Goal: Book appointment/travel/reservation

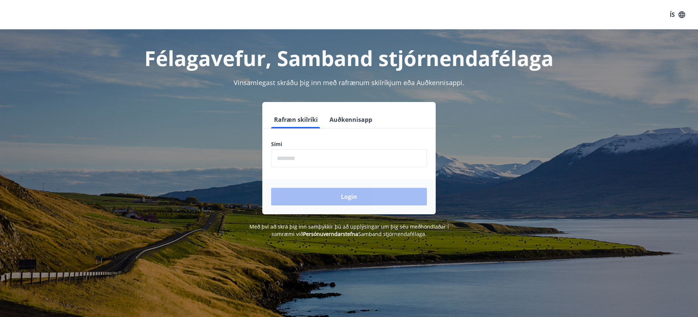
click at [354, 120] on button "Auðkennisapp" at bounding box center [350, 120] width 48 height 18
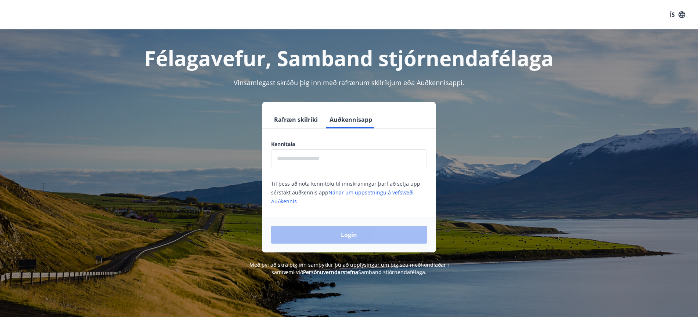
click at [288, 157] on input "text" at bounding box center [349, 158] width 156 height 18
type input "**********"
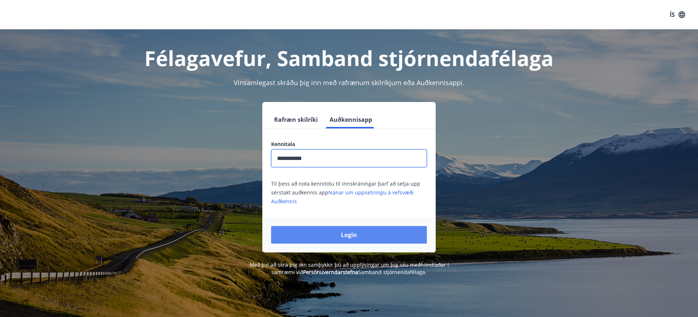
click at [340, 235] on button "Login" at bounding box center [349, 235] width 156 height 18
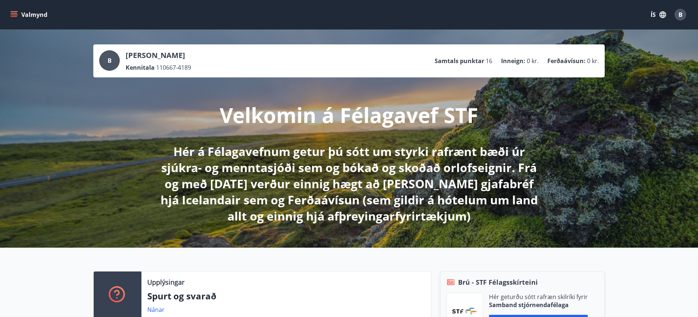
click at [11, 14] on icon "menu" at bounding box center [13, 14] width 7 height 7
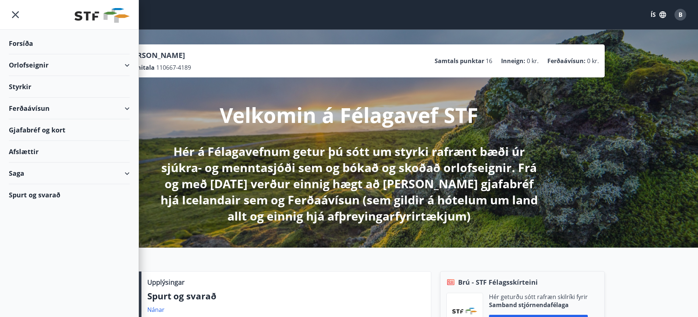
click at [127, 65] on div "Orlofseignir" at bounding box center [69, 65] width 121 height 22
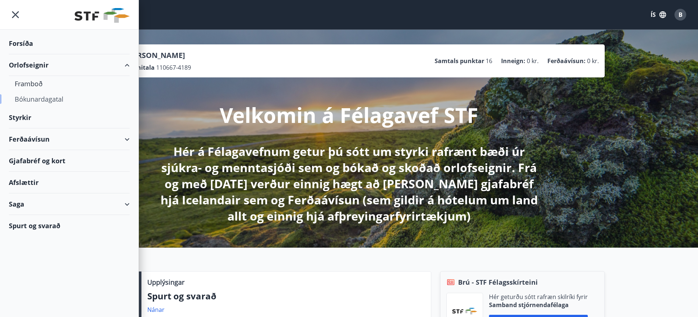
click at [37, 100] on div "Bókunardagatal" at bounding box center [69, 98] width 109 height 15
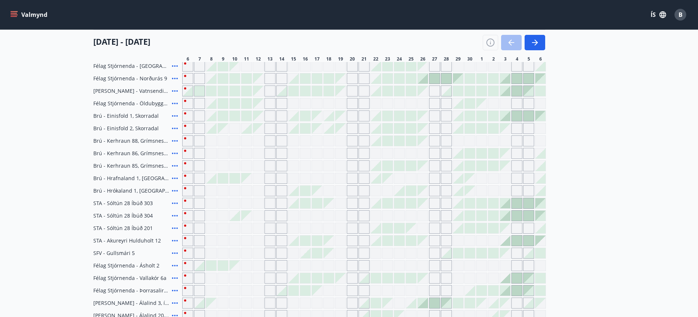
scroll to position [153, 0]
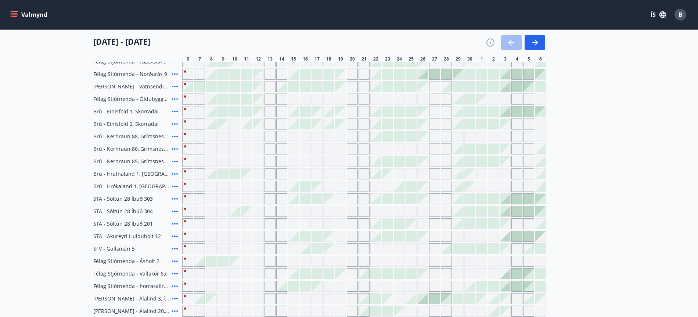
click at [198, 175] on div "Gráir dagar eru ekki bókanlegir" at bounding box center [199, 174] width 11 height 11
click at [211, 176] on div at bounding box center [211, 174] width 10 height 10
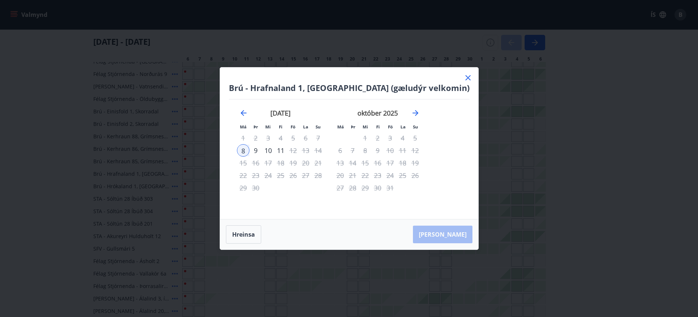
click at [467, 78] on icon at bounding box center [467, 77] width 1 height 1
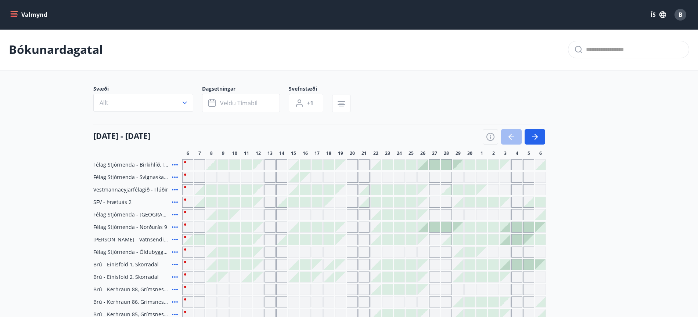
scroll to position [0, 0]
click at [188, 103] on button "Allt" at bounding box center [143, 103] width 100 height 18
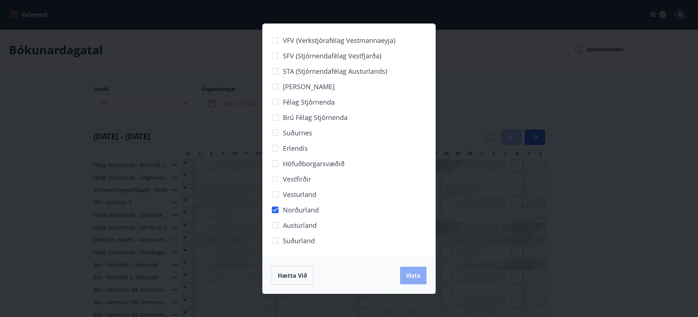
click at [414, 277] on span "Vista" at bounding box center [413, 276] width 15 height 8
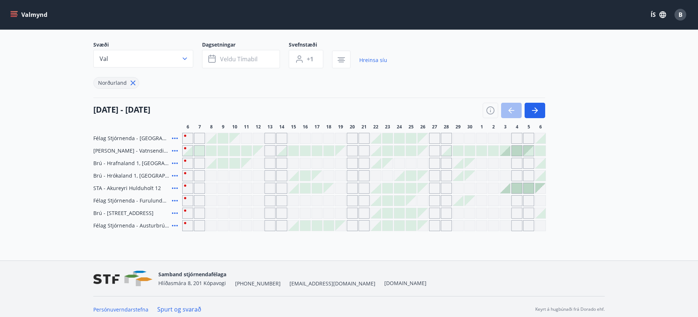
scroll to position [50, 0]
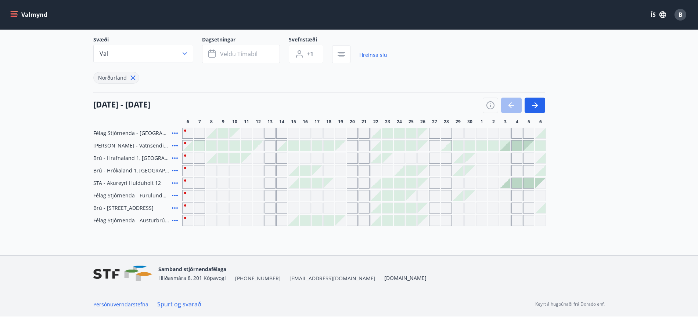
click at [175, 209] on icon at bounding box center [174, 208] width 9 height 9
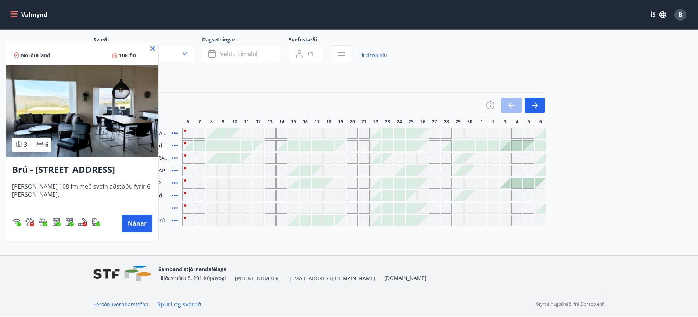
click at [150, 49] on icon at bounding box center [152, 48] width 5 height 5
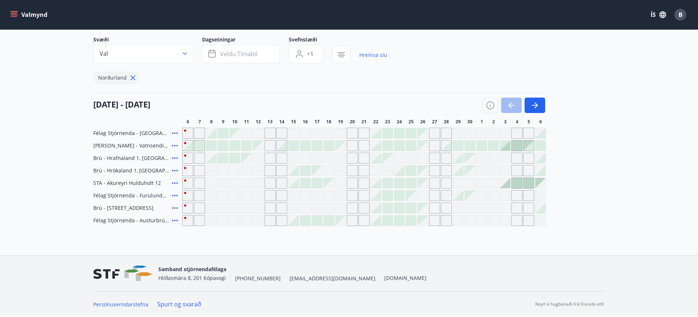
click at [190, 146] on div at bounding box center [187, 146] width 10 height 10
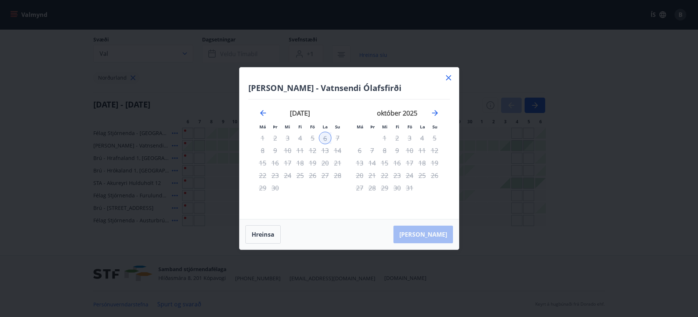
click at [449, 82] on div at bounding box center [448, 78] width 9 height 11
click at [448, 78] on icon at bounding box center [448, 77] width 1 height 1
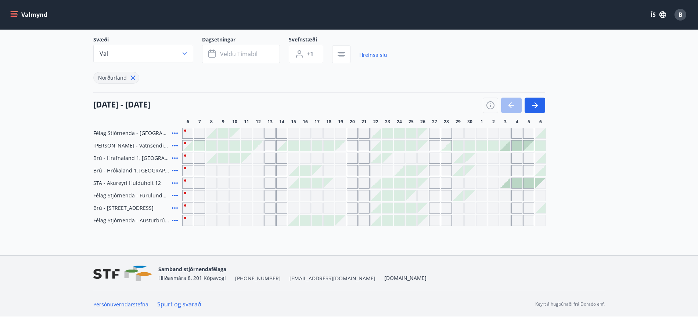
click at [375, 135] on div at bounding box center [375, 133] width 10 height 10
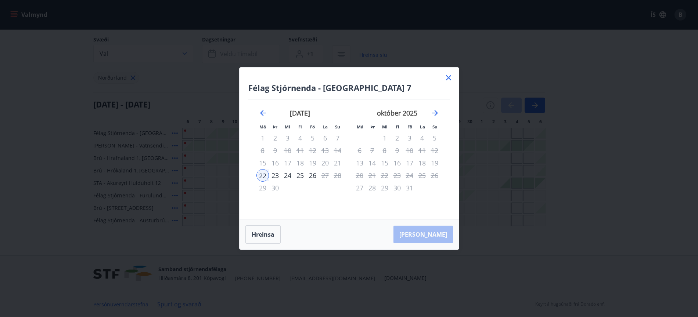
click at [447, 77] on icon at bounding box center [448, 77] width 5 height 5
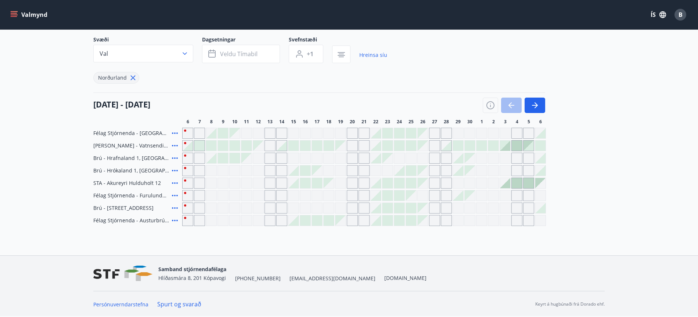
click at [189, 149] on div at bounding box center [187, 146] width 10 height 10
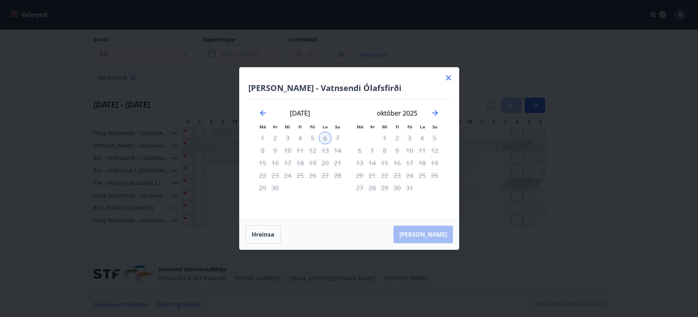
click at [448, 79] on icon at bounding box center [448, 77] width 9 height 9
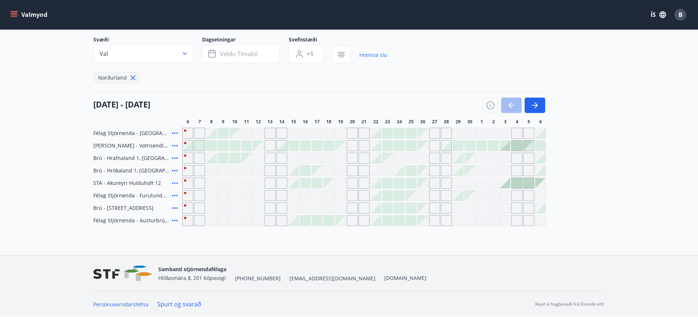
click at [212, 159] on div at bounding box center [211, 158] width 10 height 10
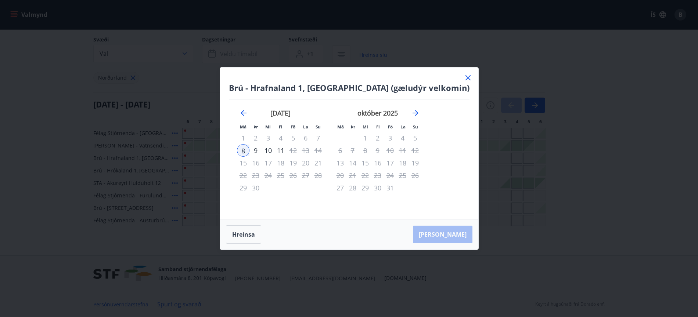
click at [465, 78] on icon at bounding box center [467, 77] width 5 height 5
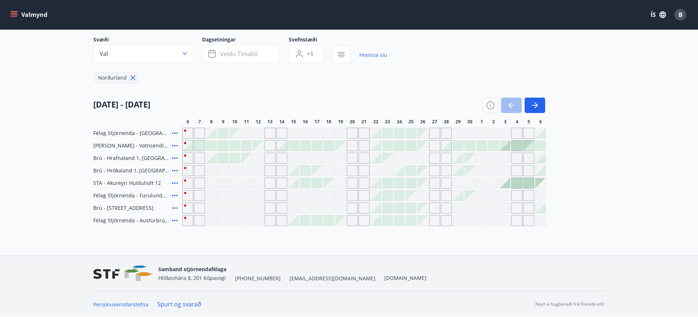
click at [133, 79] on icon at bounding box center [133, 78] width 5 height 5
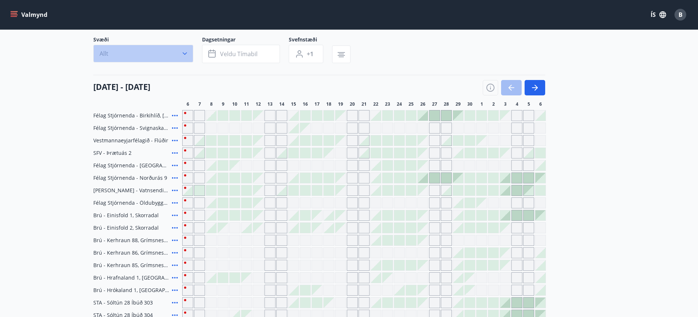
click at [186, 53] on icon "button" at bounding box center [184, 53] width 4 height 3
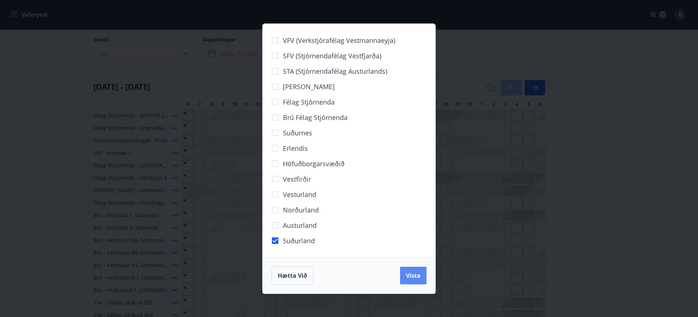
click at [416, 276] on span "Vista" at bounding box center [413, 276] width 15 height 8
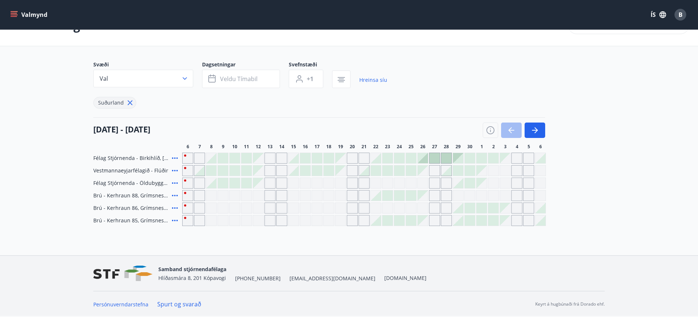
scroll to position [25, 0]
click at [175, 158] on icon at bounding box center [174, 158] width 9 height 9
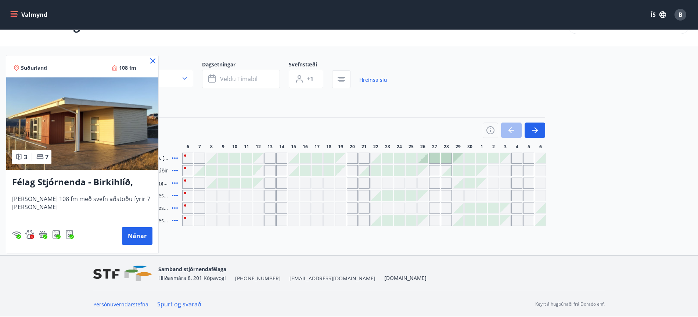
click at [153, 62] on icon at bounding box center [152, 60] width 5 height 5
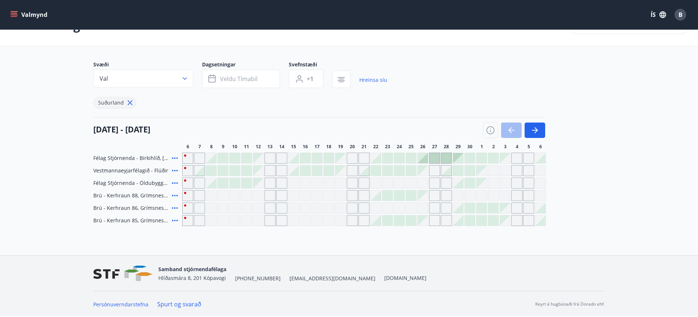
click at [177, 182] on icon at bounding box center [174, 183] width 9 height 9
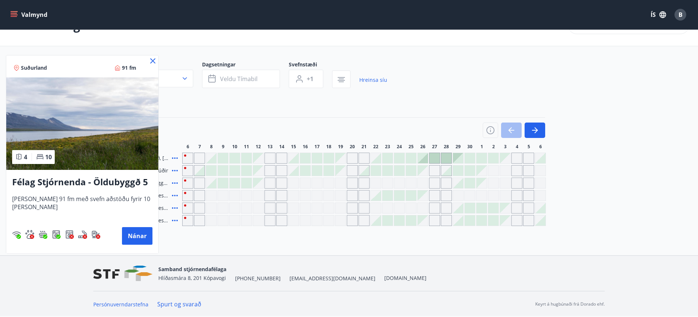
click at [155, 61] on icon at bounding box center [152, 61] width 9 height 9
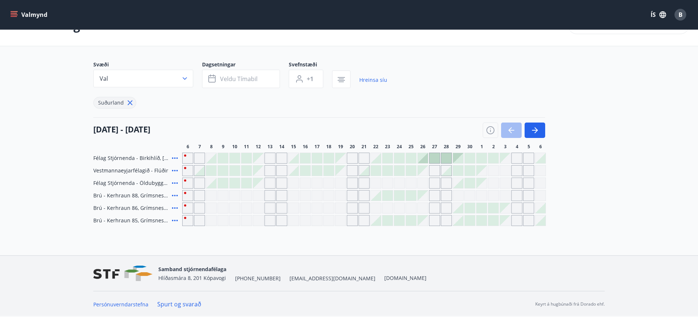
scroll to position [0, 0]
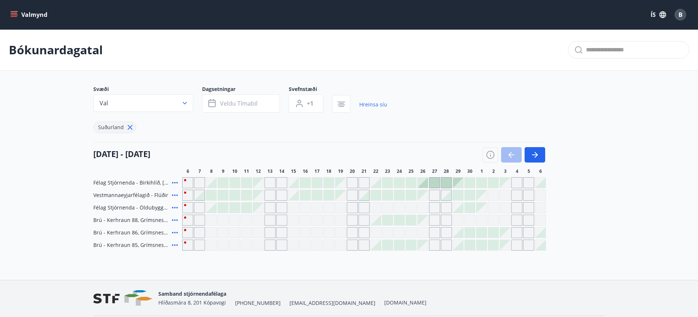
click at [12, 12] on icon "menu" at bounding box center [13, 14] width 7 height 7
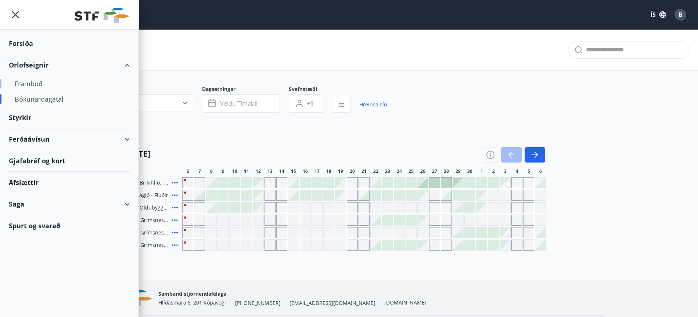
click at [35, 83] on div "Framboð" at bounding box center [69, 83] width 109 height 15
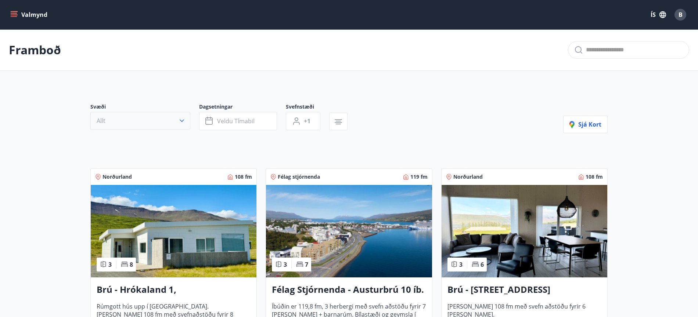
click at [182, 121] on icon "button" at bounding box center [182, 121] width 4 height 3
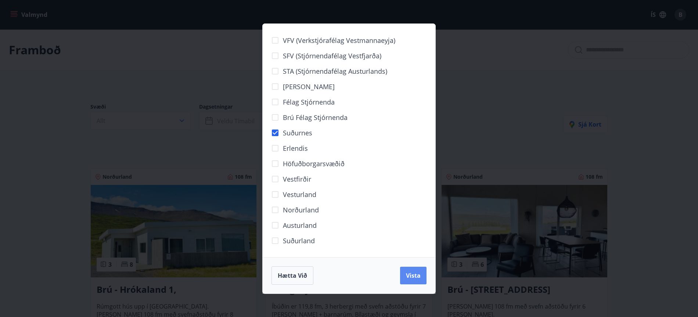
click at [414, 274] on span "Vista" at bounding box center [413, 276] width 15 height 8
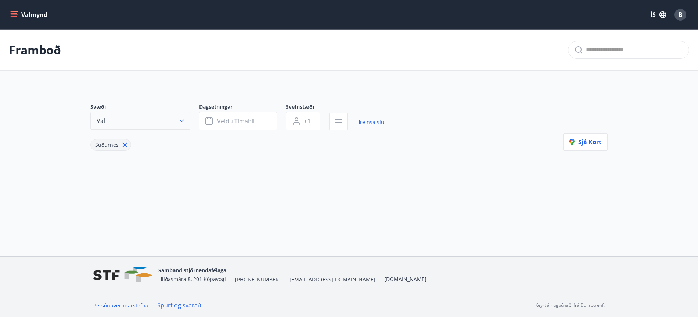
click at [182, 121] on icon "button" at bounding box center [182, 121] width 4 height 3
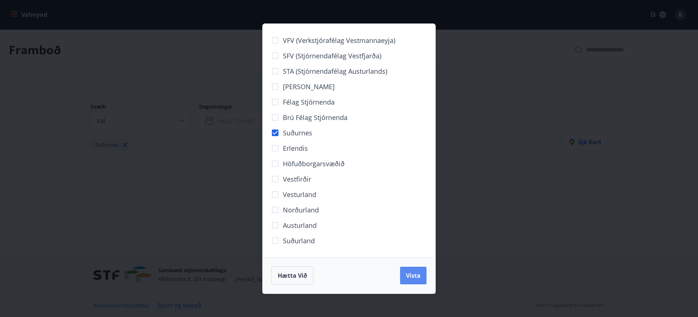
click at [410, 272] on span "Vista" at bounding box center [413, 276] width 15 height 8
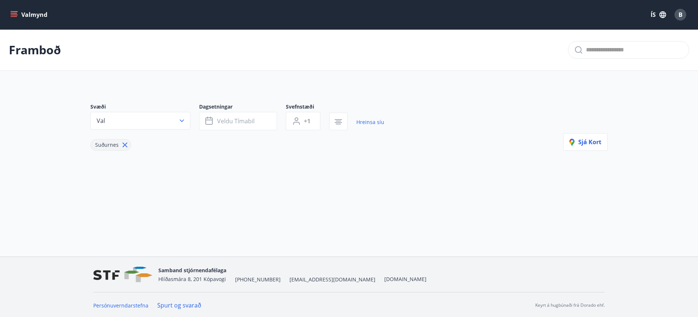
click at [15, 13] on icon "menu" at bounding box center [14, 13] width 7 height 1
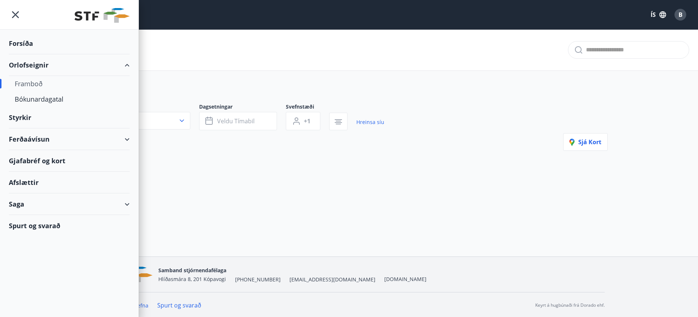
click at [27, 82] on div "Framboð" at bounding box center [69, 83] width 109 height 15
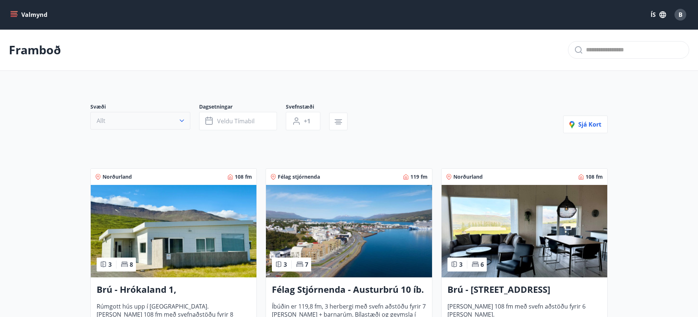
click at [183, 121] on icon "button" at bounding box center [181, 120] width 7 height 7
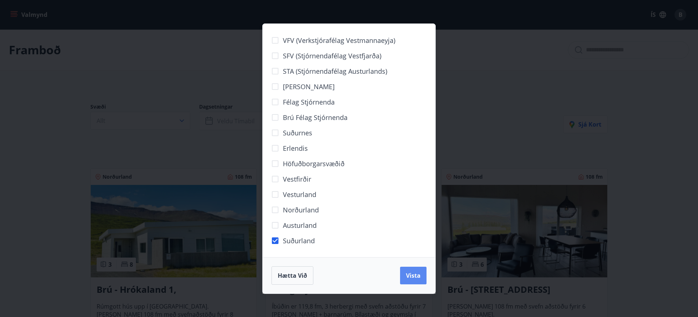
click at [416, 274] on span "Vista" at bounding box center [413, 276] width 15 height 8
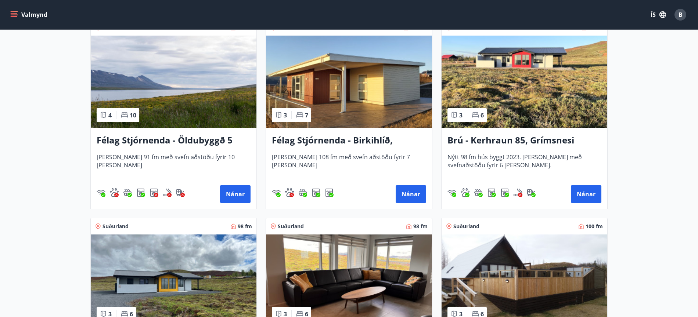
scroll to position [167, 0]
click at [167, 97] on img at bounding box center [174, 82] width 166 height 93
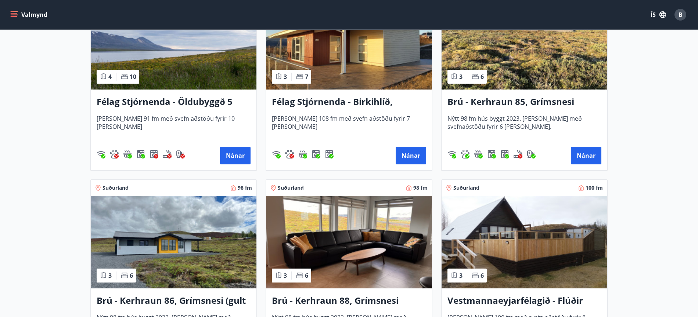
scroll to position [178, 0]
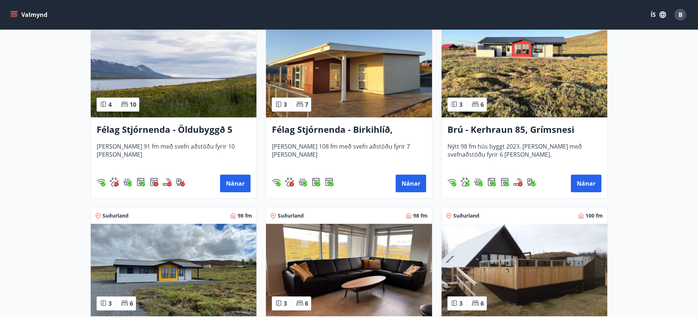
click at [331, 128] on h3 "Félag Stjórnenda - Birkihlíð, [GEOGRAPHIC_DATA]" at bounding box center [349, 129] width 154 height 13
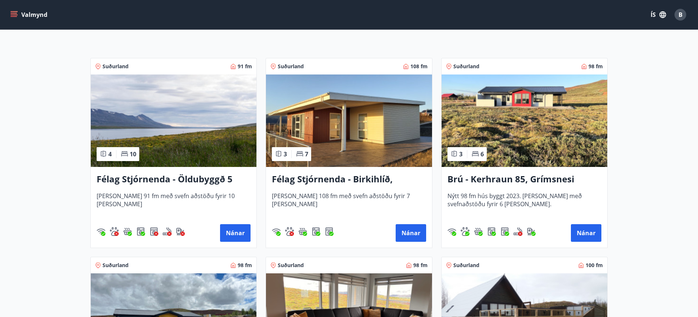
scroll to position [126, 0]
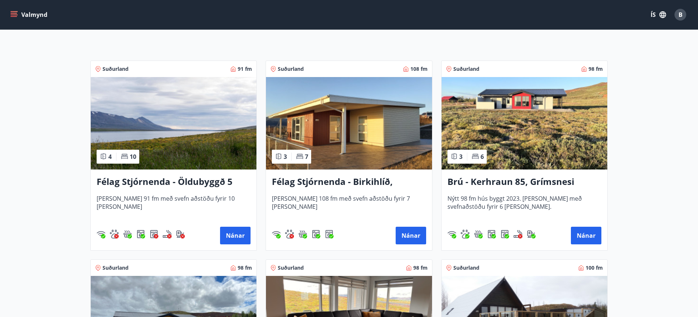
click at [14, 14] on icon "menu" at bounding box center [15, 14] width 8 height 1
click at [203, 61] on div "Suðurland 91 fm" at bounding box center [174, 69] width 166 height 16
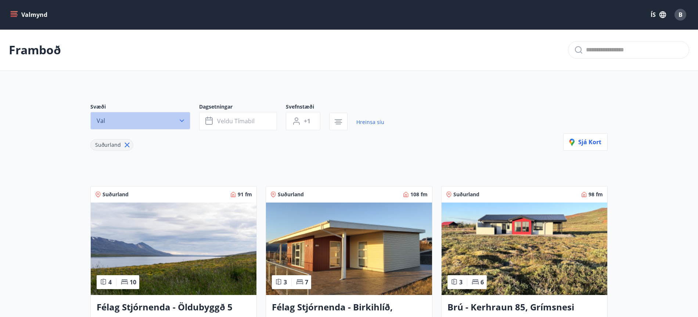
click at [183, 123] on icon "button" at bounding box center [181, 120] width 7 height 7
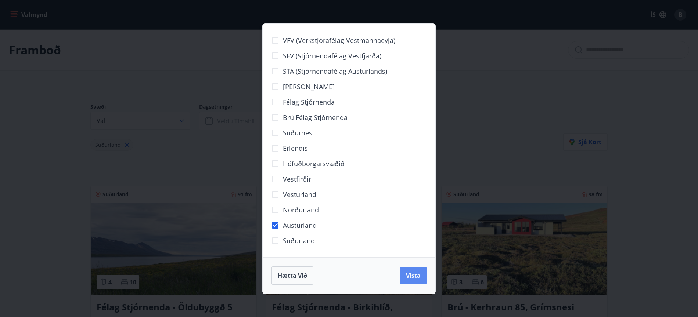
click at [410, 276] on span "Vista" at bounding box center [413, 276] width 15 height 8
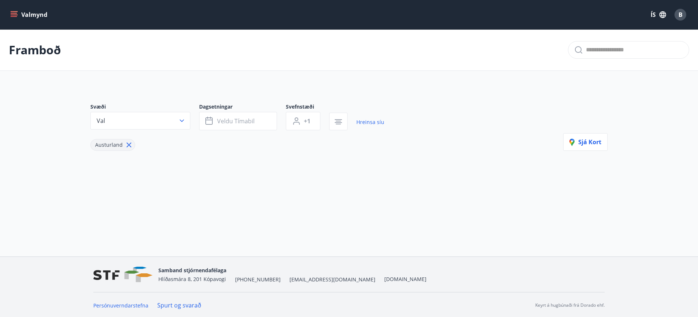
click at [126, 144] on icon at bounding box center [129, 145] width 8 height 8
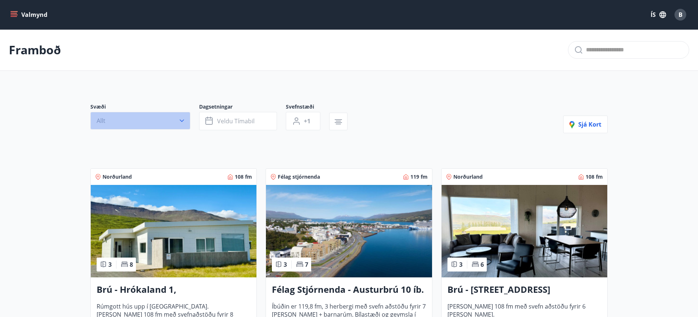
click at [182, 121] on icon "button" at bounding box center [182, 121] width 4 height 3
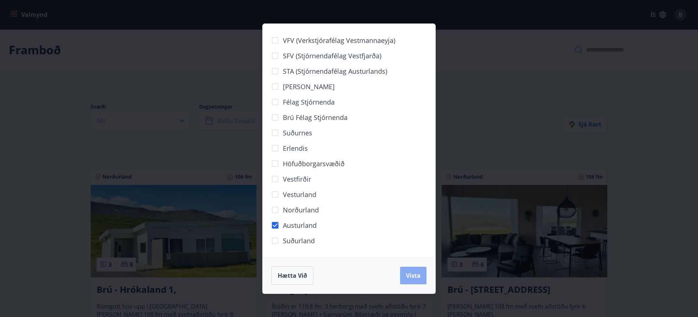
click at [411, 276] on span "Vista" at bounding box center [413, 276] width 15 height 8
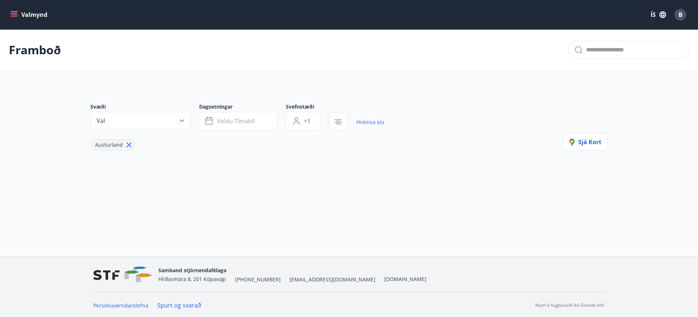
click at [128, 145] on icon at bounding box center [129, 145] width 8 height 8
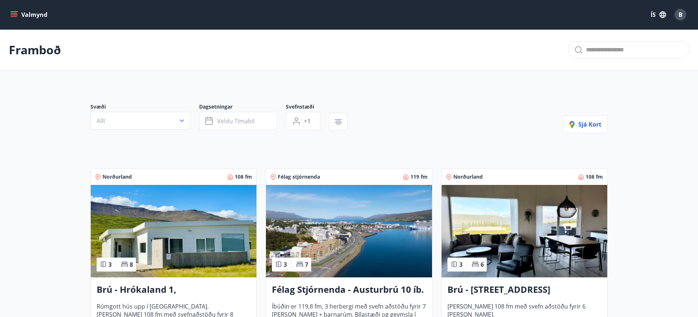
click at [15, 14] on icon "menu" at bounding box center [13, 14] width 7 height 7
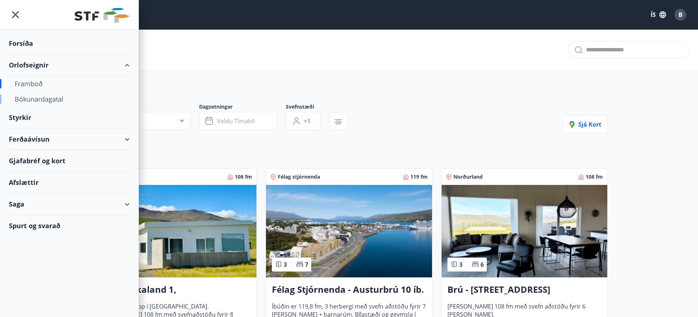
click at [34, 98] on div "Bókunardagatal" at bounding box center [69, 98] width 109 height 15
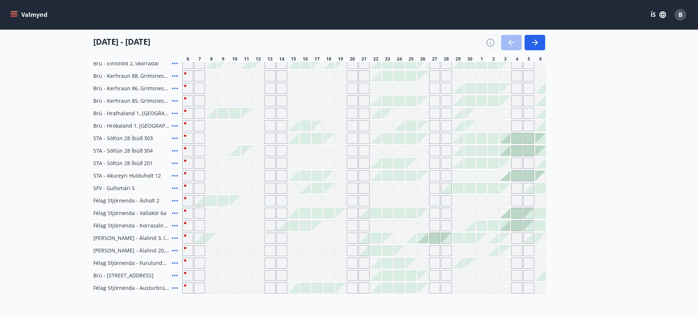
scroll to position [216, 0]
click at [173, 198] on icon at bounding box center [174, 199] width 9 height 9
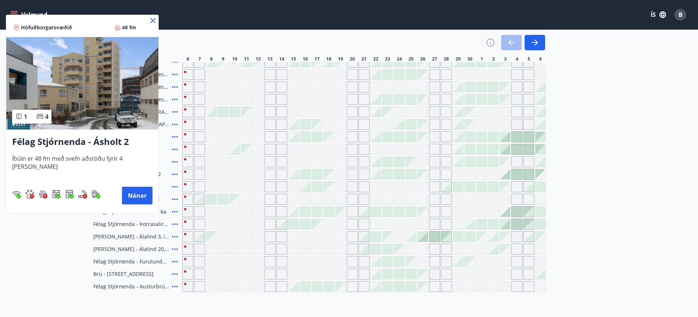
click at [150, 20] on icon at bounding box center [152, 20] width 5 height 5
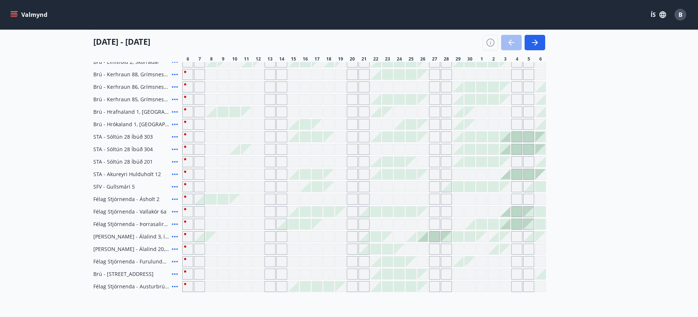
click at [198, 203] on div at bounding box center [199, 199] width 10 height 10
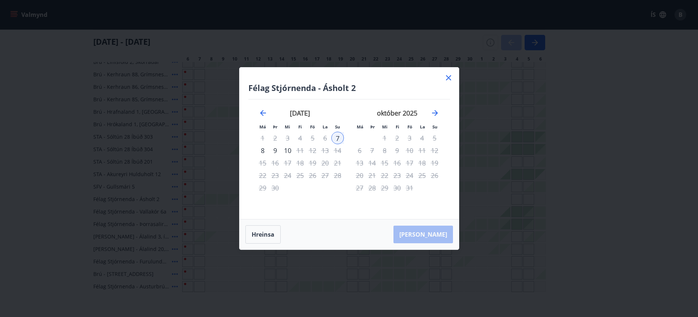
click at [447, 78] on icon at bounding box center [448, 77] width 5 height 5
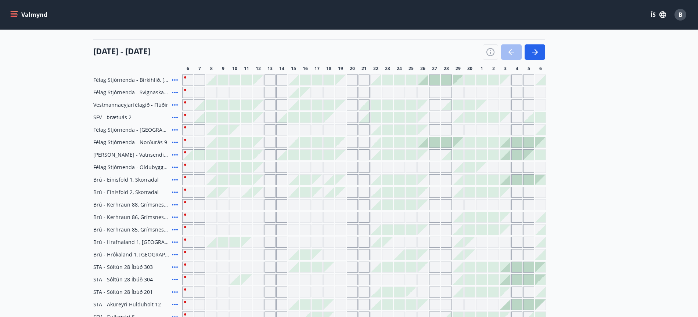
scroll to position [84, 0]
click at [177, 155] on icon at bounding box center [175, 155] width 6 height 1
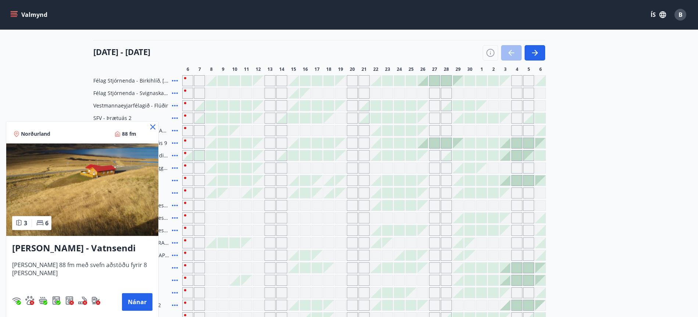
click at [150, 127] on icon at bounding box center [152, 126] width 5 height 5
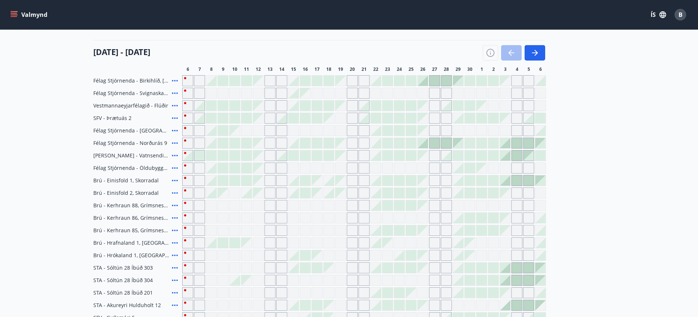
click at [199, 106] on div at bounding box center [199, 106] width 10 height 10
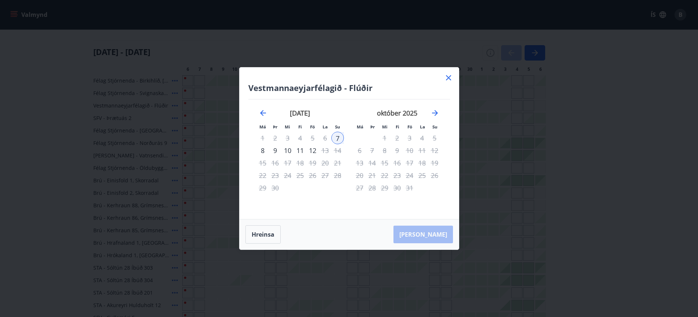
click at [449, 79] on icon at bounding box center [448, 77] width 5 height 5
